Goal: Find specific page/section

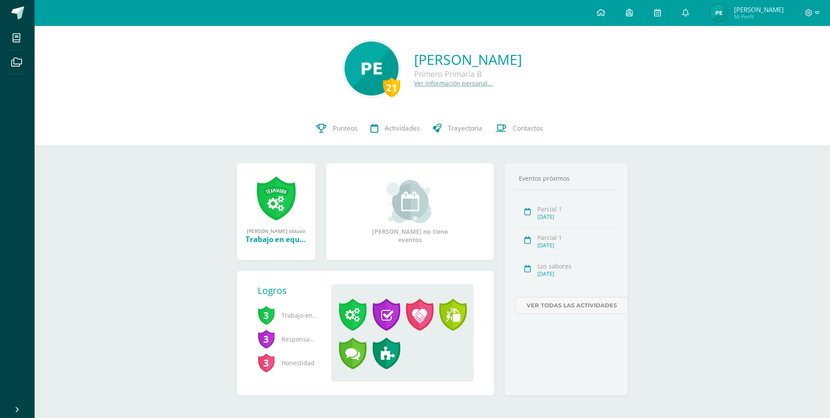
click at [763, 17] on span "Mi Perfil" at bounding box center [759, 16] width 50 height 7
click at [774, 19] on span "Mi Perfil" at bounding box center [759, 16] width 50 height 7
click at [772, 9] on span "[PERSON_NAME]" at bounding box center [759, 9] width 50 height 9
click at [764, 14] on span "Mi Perfil" at bounding box center [759, 16] width 50 height 7
click at [776, 16] on span "Mi Perfil" at bounding box center [759, 16] width 50 height 7
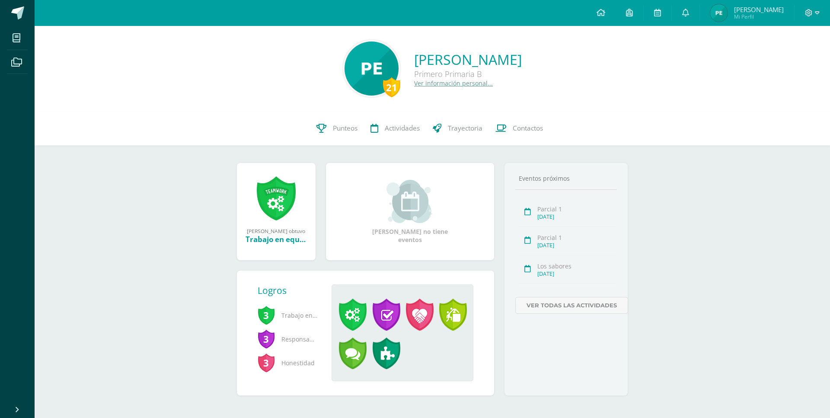
drag, startPoint x: 760, startPoint y: 23, endPoint x: 751, endPoint y: 15, distance: 11.6
click at [759, 22] on link "[PERSON_NAME] Mi Perfil" at bounding box center [747, 13] width 94 height 26
